Goal: Navigation & Orientation: Find specific page/section

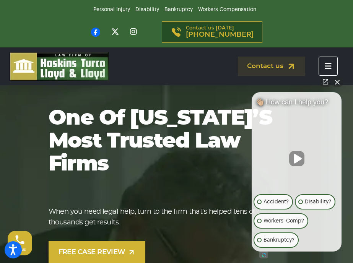
click at [325, 68] on icon "Toggle navigation" at bounding box center [327, 66] width 7 height 8
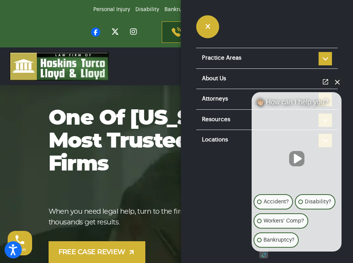
click at [338, 84] on button "Close Intaker Chat Widget" at bounding box center [337, 81] width 11 height 11
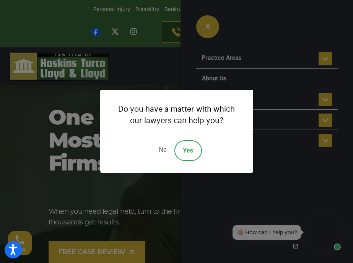
click at [165, 147] on link "No" at bounding box center [162, 150] width 23 height 21
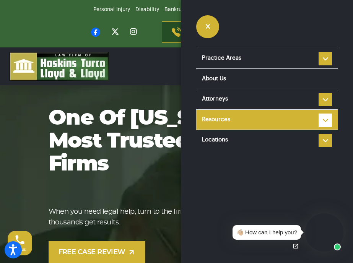
click at [321, 119] on li "Resources Reviews Police Accident Reports FAQ Blog HTLL Scholarship Types of Ca…" at bounding box center [266, 119] width 141 height 21
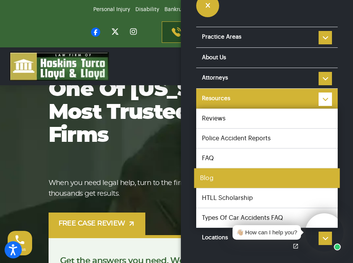
scroll to position [29, 0]
